Goal: Transaction & Acquisition: Download file/media

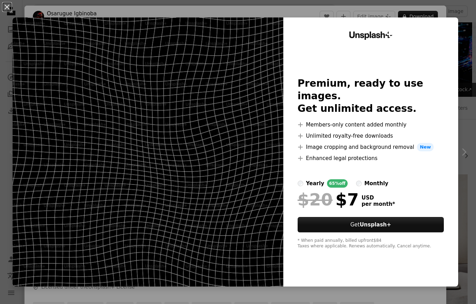
click at [396, 12] on div "An X shape Unsplash+ Premium, ready to use images. Get unlimited access. A plus…" at bounding box center [238, 152] width 476 height 304
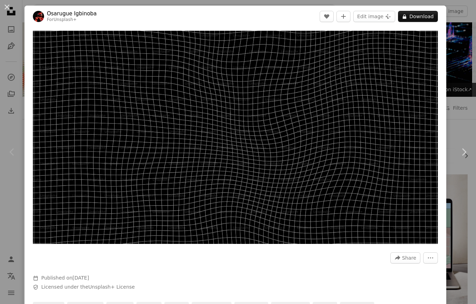
click at [462, 10] on div "An X shape Chevron left Chevron right [PERSON_NAME] For Unsplash+ A heart A plu…" at bounding box center [238, 152] width 476 height 304
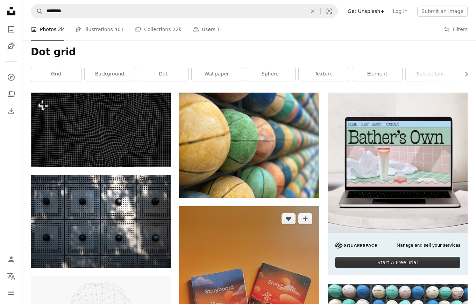
scroll to position [265, 0]
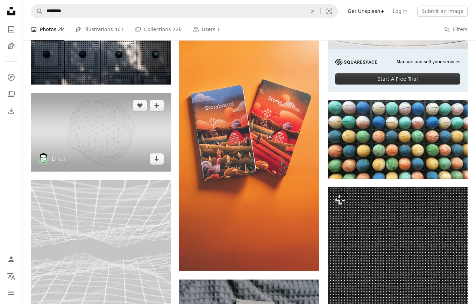
click at [112, 93] on img at bounding box center [101, 132] width 140 height 79
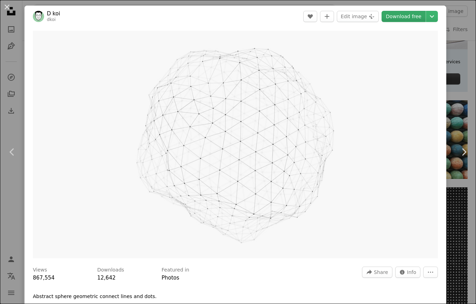
click at [402, 15] on link "Download free" at bounding box center [403, 16] width 44 height 11
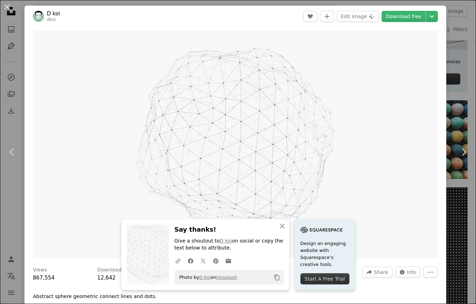
click at [468, 20] on div "An X shape Chevron left Chevron right An X shape Close Say thanks! Give a shout…" at bounding box center [238, 152] width 476 height 304
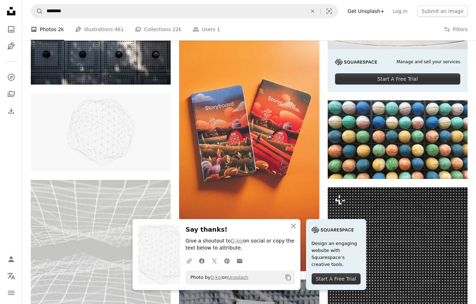
click at [8, 9] on icon "Unsplash logo Unsplash Home" at bounding box center [11, 11] width 14 height 14
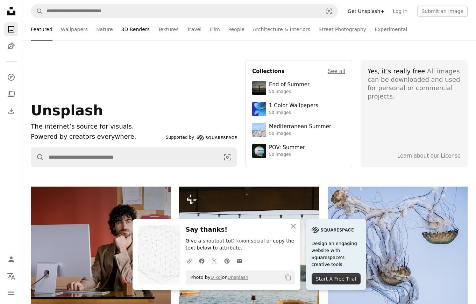
click at [139, 25] on link "3D Renders" at bounding box center [135, 29] width 28 height 22
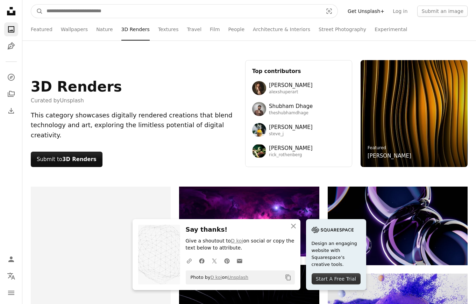
click at [117, 14] on input "Find visuals sitewide" at bounding box center [181, 11] width 277 height 13
type input "***"
click button "A magnifying glass" at bounding box center [37, 11] width 12 height 13
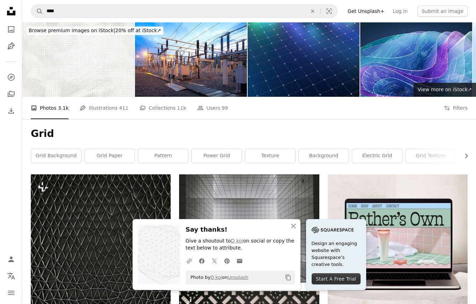
click at [13, 16] on icon "Unsplash logo Unsplash Home" at bounding box center [11, 11] width 14 height 14
